Goal: Transaction & Acquisition: Subscribe to service/newsletter

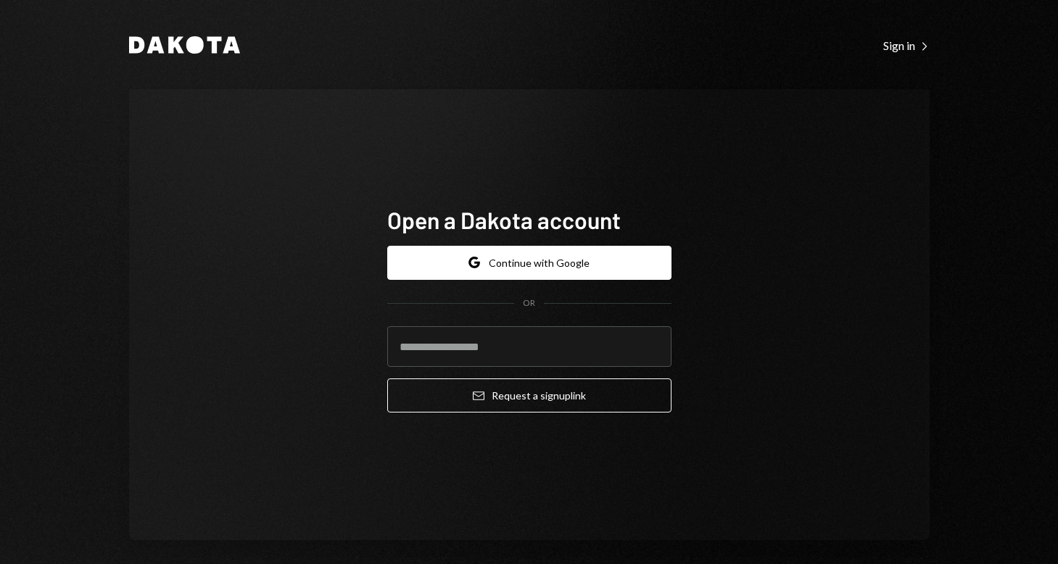
click at [539, 267] on button "Google Continue with Google" at bounding box center [529, 263] width 284 height 34
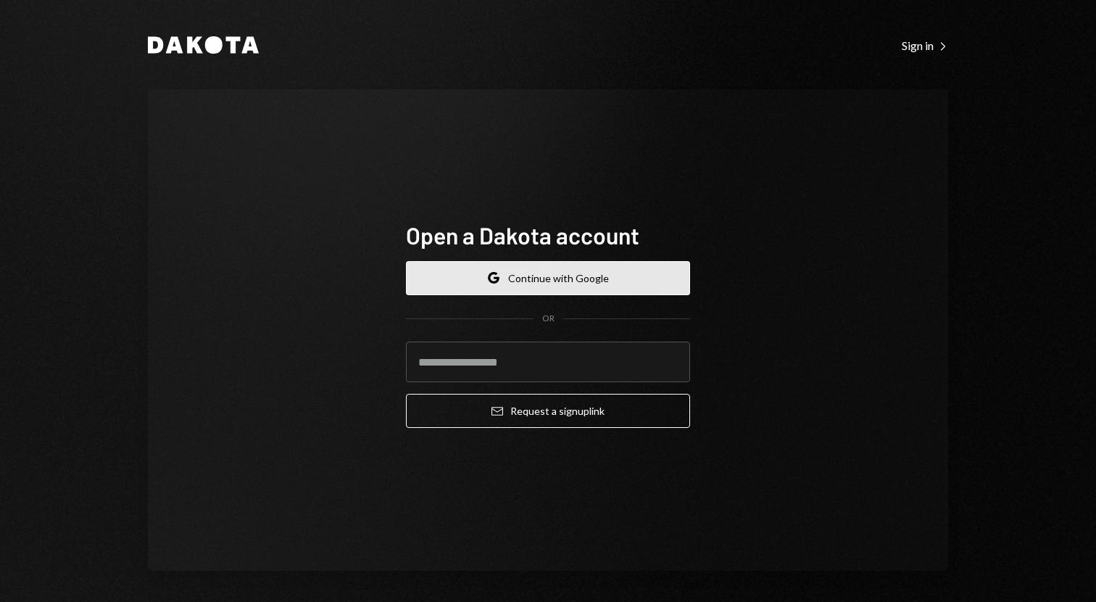
click at [586, 281] on button "Google Continue with Google" at bounding box center [548, 278] width 284 height 34
